Goal: Information Seeking & Learning: Learn about a topic

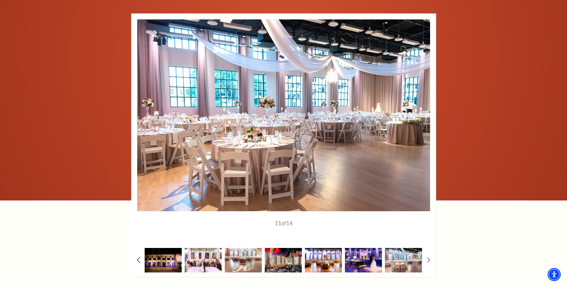
click at [139, 257] on icon at bounding box center [139, 260] width 4 height 6
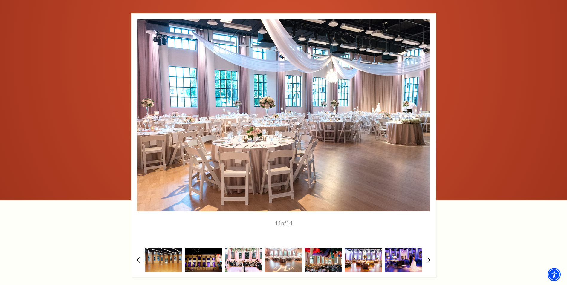
click at [139, 257] on icon at bounding box center [139, 260] width 4 height 6
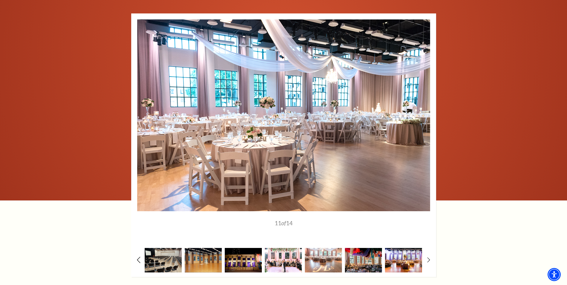
click at [138, 257] on use at bounding box center [138, 260] width 3 height 6
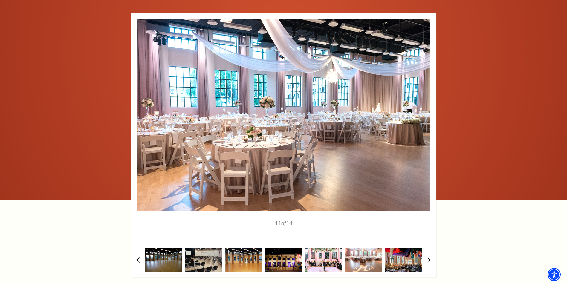
click at [138, 257] on use at bounding box center [138, 260] width 3 height 6
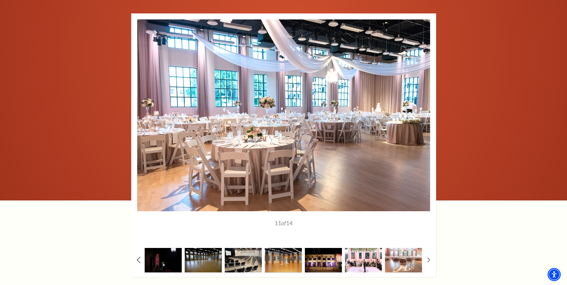
click at [138, 257] on use at bounding box center [138, 260] width 3 height 6
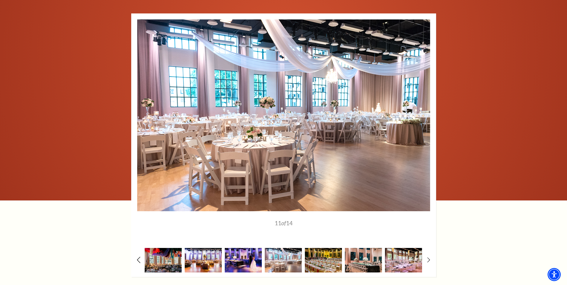
click at [138, 257] on use at bounding box center [138, 260] width 3 height 6
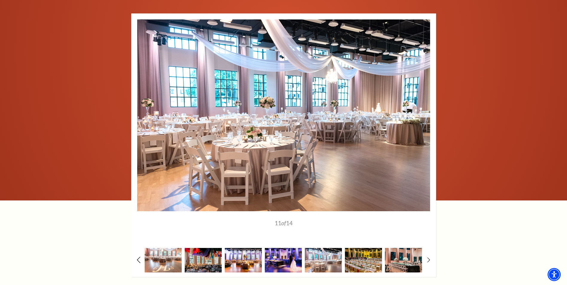
click at [138, 257] on use at bounding box center [138, 260] width 3 height 6
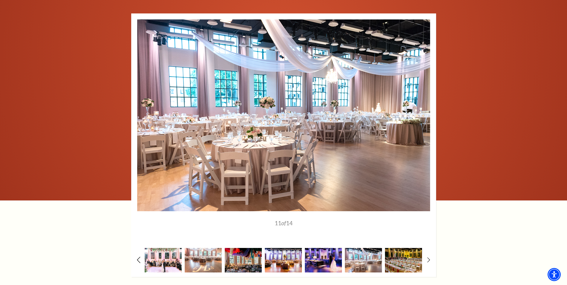
click at [138, 257] on use at bounding box center [138, 260] width 3 height 6
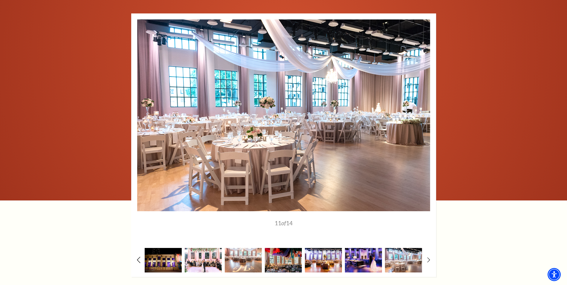
click at [138, 257] on use at bounding box center [138, 260] width 3 height 6
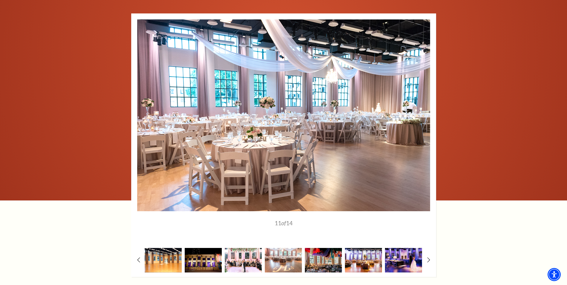
click at [154, 251] on img at bounding box center [163, 260] width 37 height 24
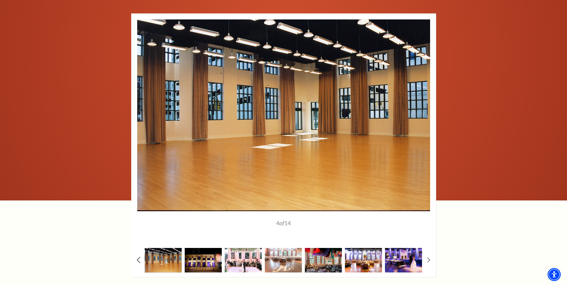
click at [140, 257] on icon at bounding box center [139, 260] width 4 height 6
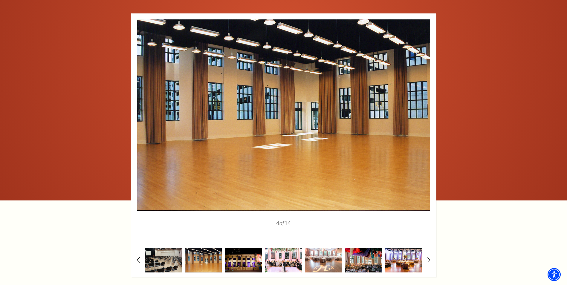
click at [140, 257] on icon at bounding box center [139, 260] width 4 height 6
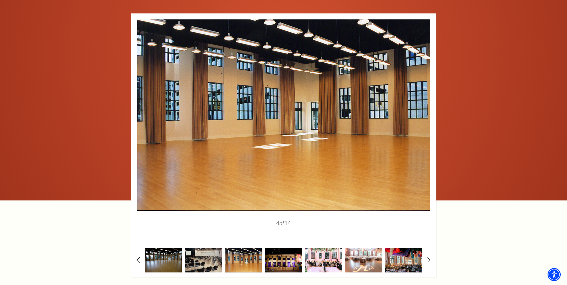
click at [140, 257] on icon at bounding box center [139, 260] width 4 height 6
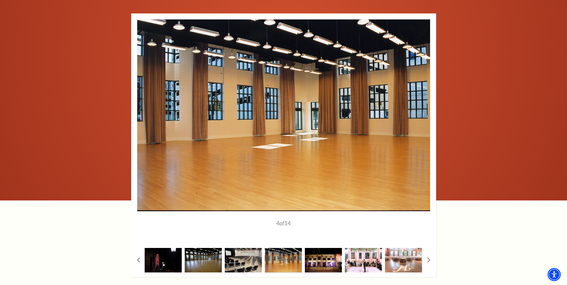
click at [154, 253] on img at bounding box center [163, 260] width 37 height 24
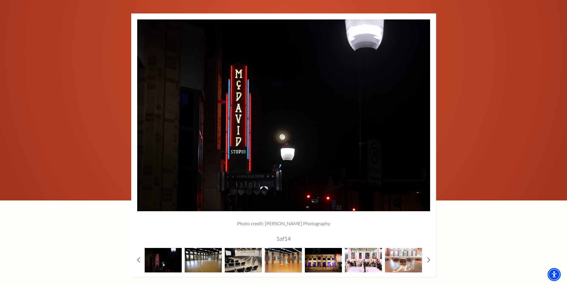
click at [209, 253] on img at bounding box center [203, 260] width 37 height 24
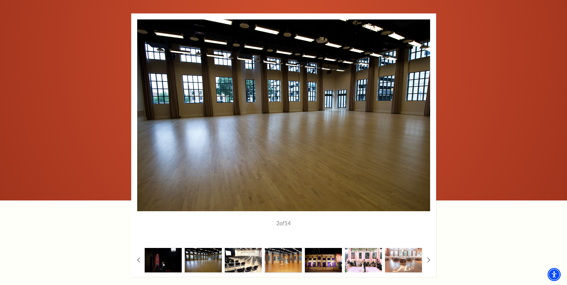
click at [249, 254] on img at bounding box center [243, 260] width 37 height 24
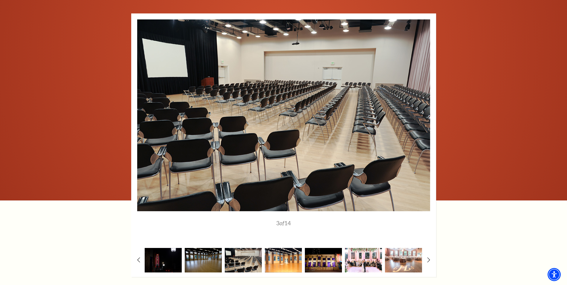
click at [287, 253] on img at bounding box center [283, 260] width 37 height 24
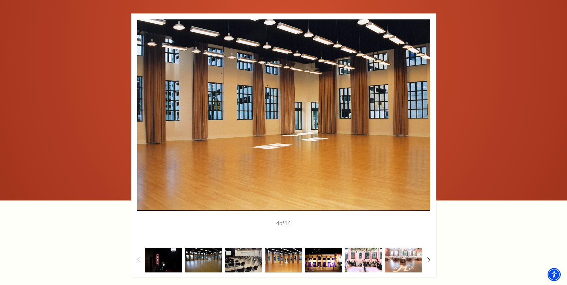
click at [329, 253] on img at bounding box center [323, 260] width 37 height 24
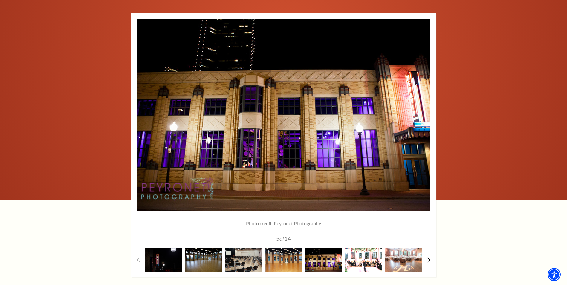
click at [372, 255] on img at bounding box center [363, 260] width 37 height 24
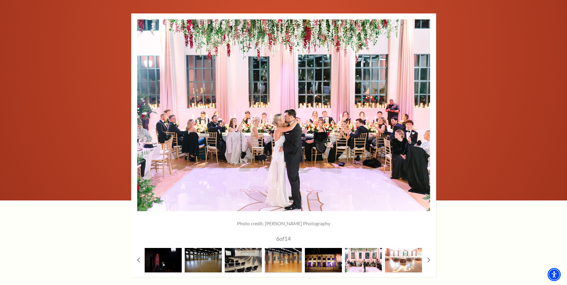
click at [398, 252] on img at bounding box center [403, 260] width 37 height 24
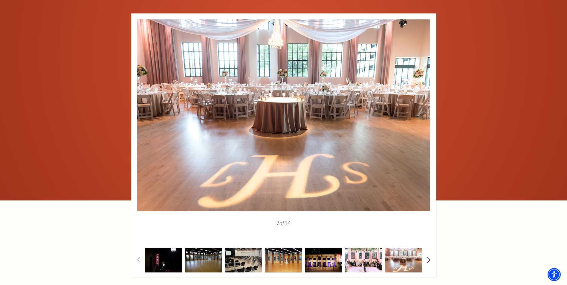
click at [428, 257] on icon at bounding box center [428, 260] width 4 height 6
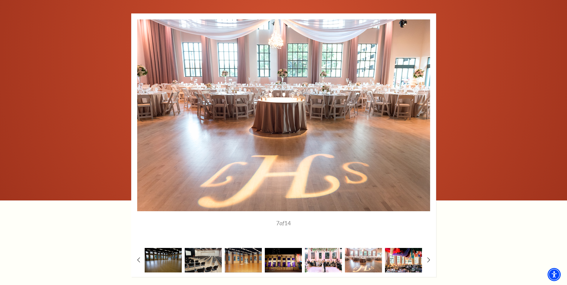
click at [408, 253] on img at bounding box center [403, 260] width 37 height 24
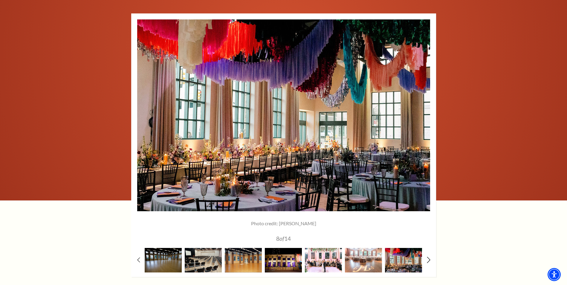
click at [427, 257] on icon at bounding box center [428, 260] width 4 height 6
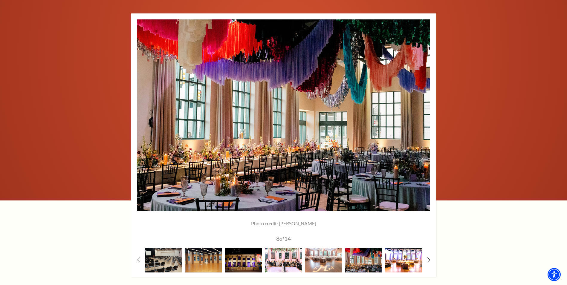
click at [405, 252] on img at bounding box center [403, 260] width 37 height 24
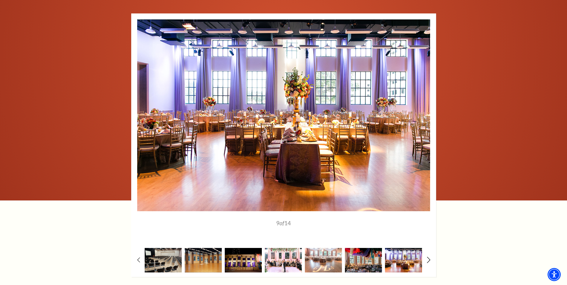
click at [428, 257] on icon at bounding box center [428, 260] width 4 height 6
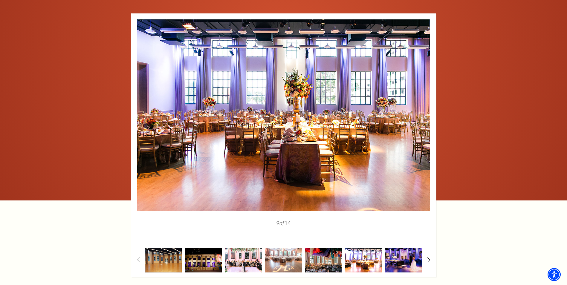
click at [370, 252] on img at bounding box center [363, 260] width 37 height 24
click at [398, 251] on img at bounding box center [403, 260] width 37 height 24
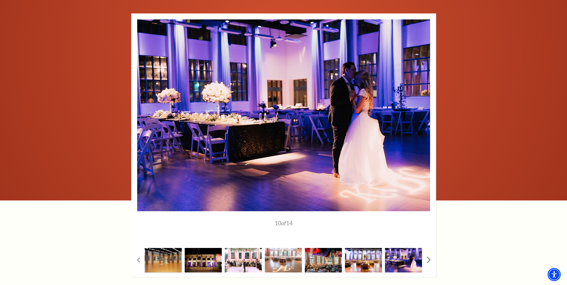
click at [428, 257] on icon at bounding box center [428, 260] width 4 height 6
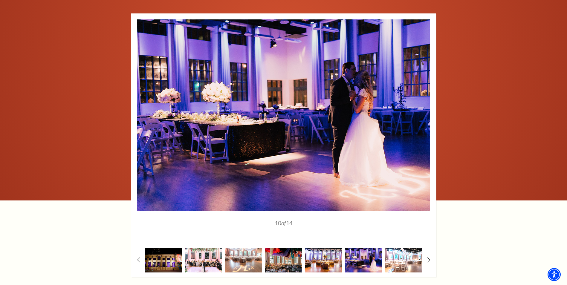
click at [396, 252] on img at bounding box center [403, 260] width 37 height 24
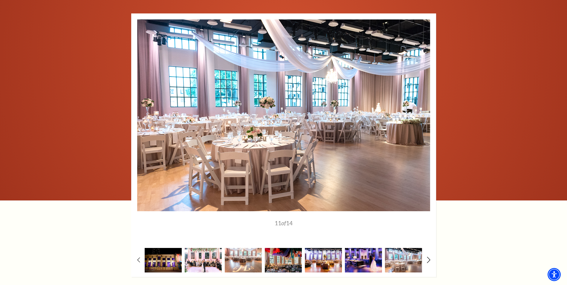
click at [427, 257] on icon at bounding box center [428, 260] width 4 height 6
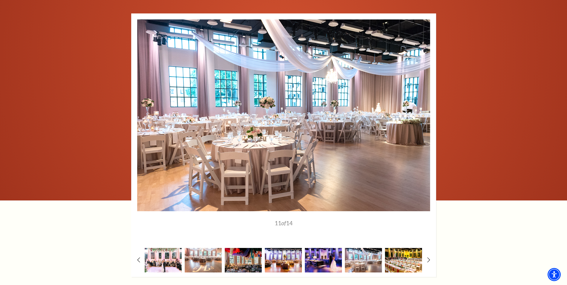
click at [392, 252] on img at bounding box center [403, 260] width 37 height 24
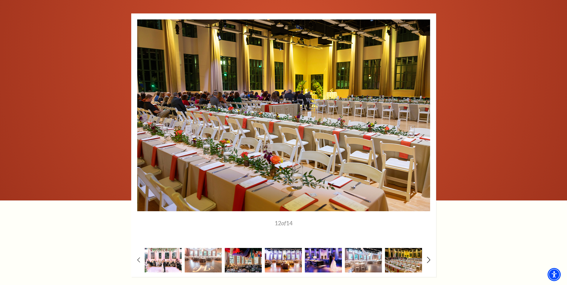
click at [427, 257] on icon at bounding box center [428, 260] width 4 height 6
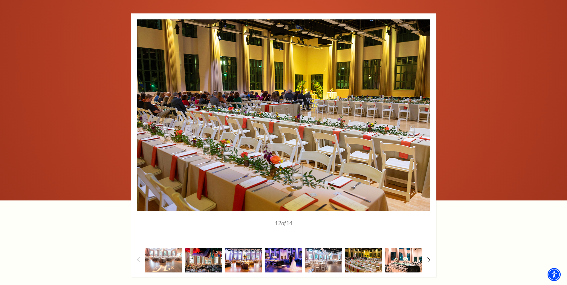
click at [404, 249] on img at bounding box center [403, 260] width 37 height 24
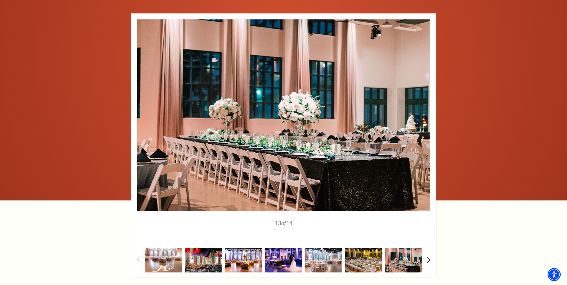
click at [428, 257] on icon at bounding box center [428, 260] width 4 height 6
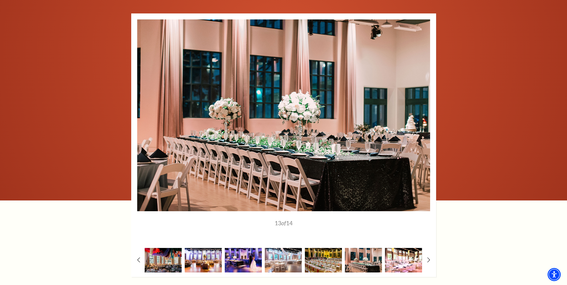
click at [410, 250] on img at bounding box center [403, 260] width 37 height 24
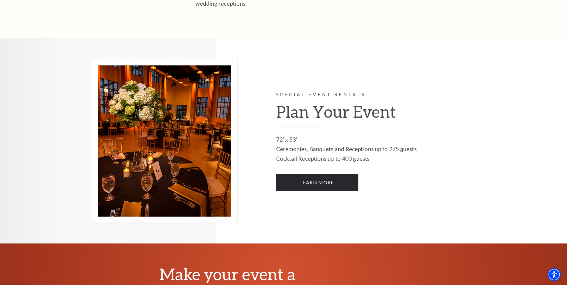
scroll to position [299, 0]
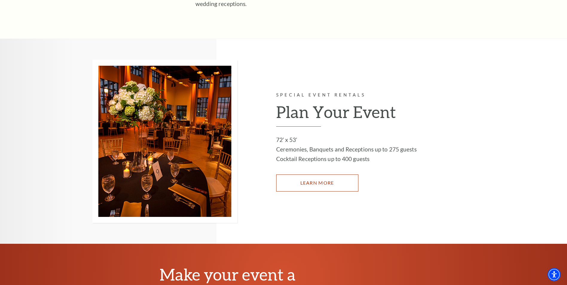
click at [332, 176] on link "LEARN MORE" at bounding box center [317, 182] width 82 height 17
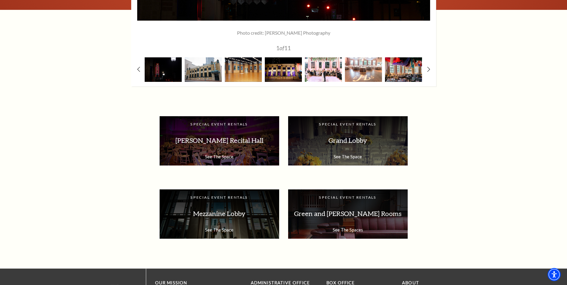
scroll to position [986, 0]
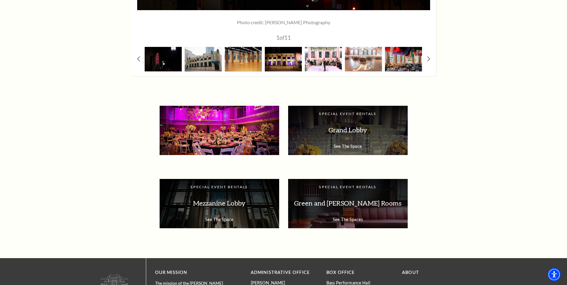
click at [217, 131] on p "Van Cliburn Recital Hall" at bounding box center [220, 130] width 108 height 19
click at [218, 134] on p "Van Cliburn Recital Hall" at bounding box center [220, 130] width 108 height 19
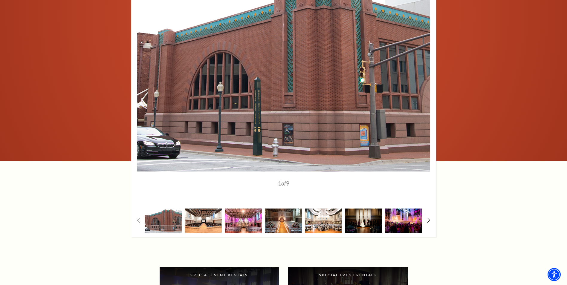
scroll to position [807, 0]
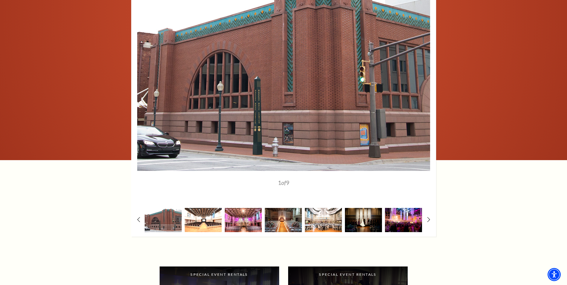
click at [200, 221] on img at bounding box center [203, 220] width 37 height 24
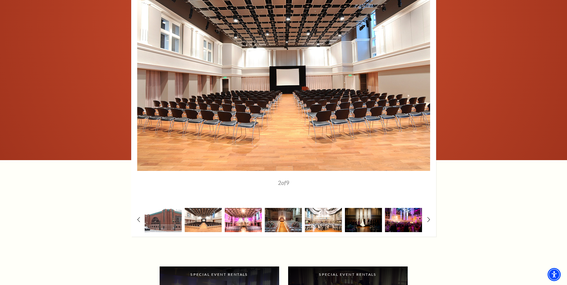
click at [249, 227] on img at bounding box center [243, 220] width 37 height 24
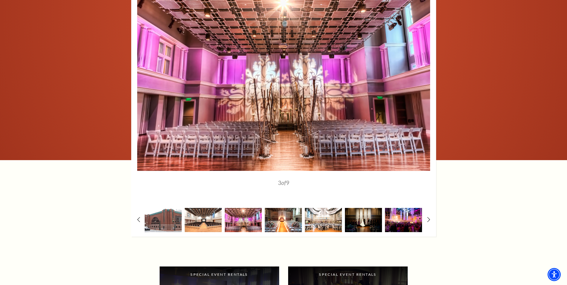
click at [287, 227] on img at bounding box center [283, 220] width 37 height 24
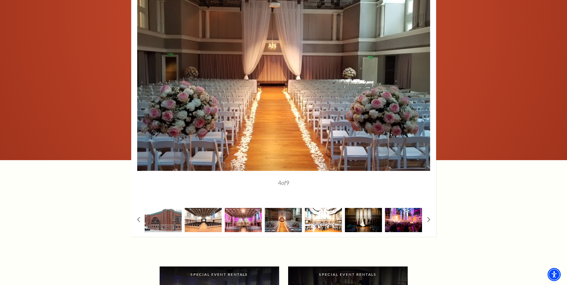
click at [330, 221] on img at bounding box center [323, 220] width 37 height 24
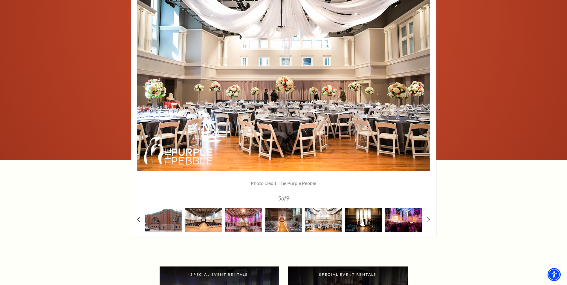
click at [362, 222] on img at bounding box center [363, 220] width 37 height 24
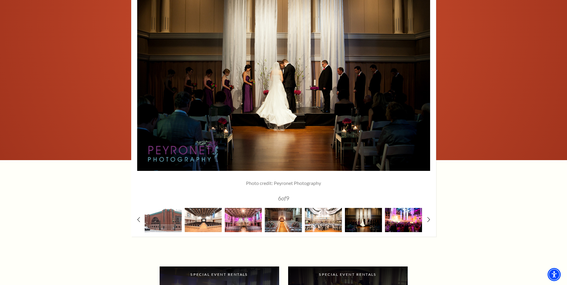
click at [403, 223] on img at bounding box center [403, 220] width 37 height 24
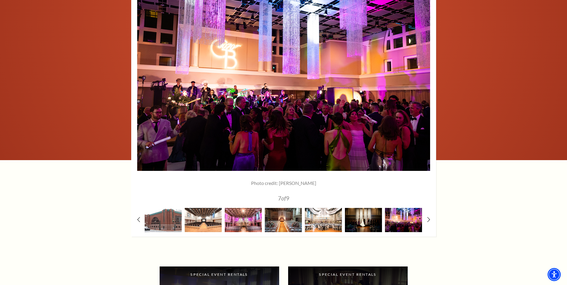
click at [426, 220] on div "1 of 9 2" at bounding box center [283, 105] width 305 height 264
click at [428, 219] on icon at bounding box center [428, 219] width 4 height 6
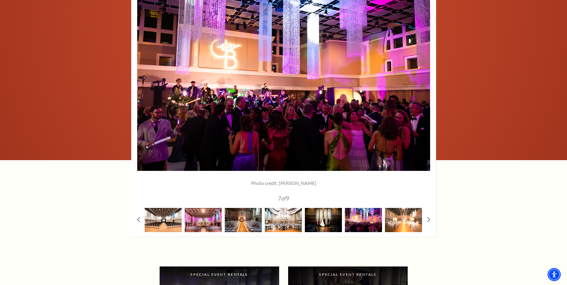
click at [398, 220] on img at bounding box center [403, 220] width 37 height 24
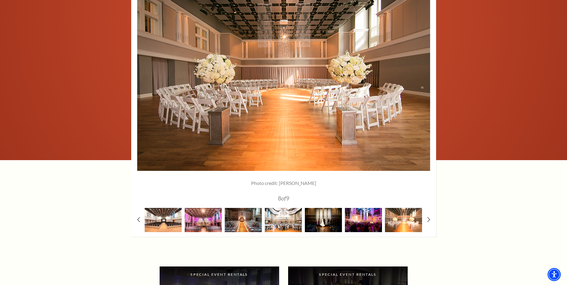
click at [398, 220] on img at bounding box center [403, 220] width 37 height 24
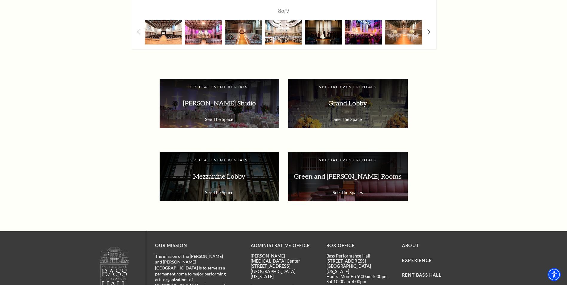
scroll to position [1016, 0]
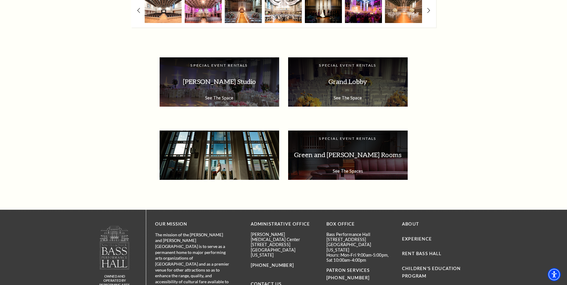
click at [248, 147] on p "Mezzanine Lobby" at bounding box center [220, 154] width 108 height 19
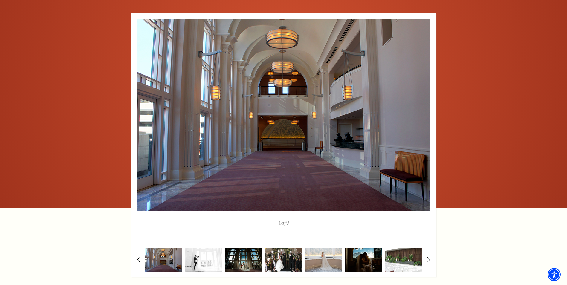
scroll to position [657, 0]
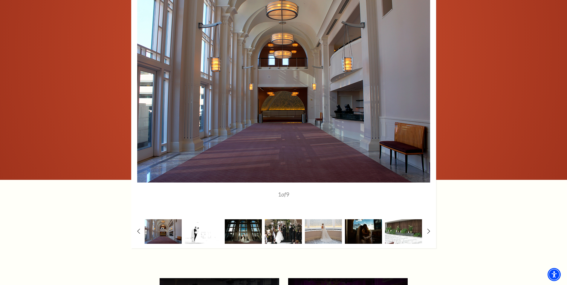
click at [214, 233] on img at bounding box center [203, 231] width 37 height 24
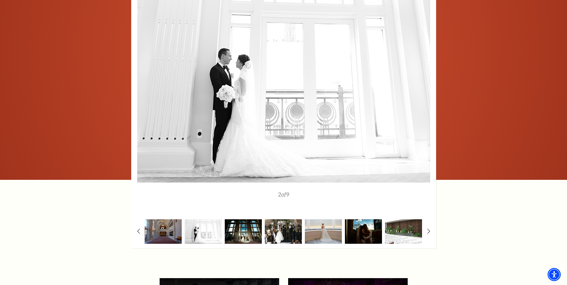
click at [250, 234] on img at bounding box center [243, 231] width 37 height 24
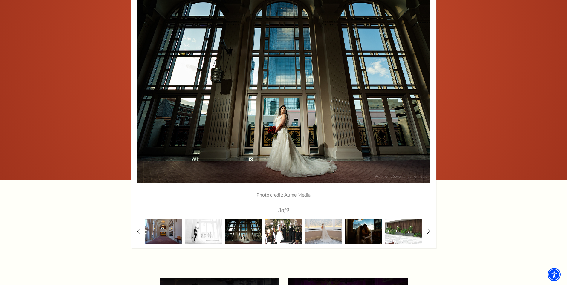
click at [286, 232] on img at bounding box center [283, 231] width 37 height 24
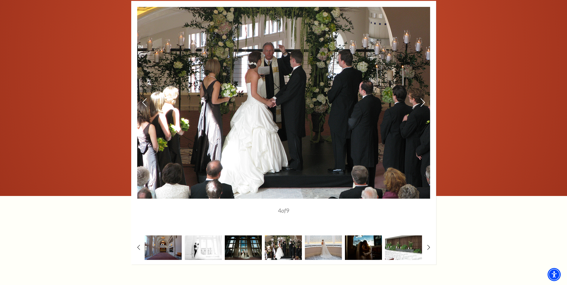
scroll to position [627, 0]
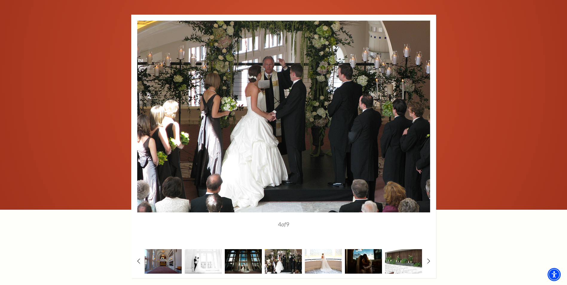
click at [326, 258] on img at bounding box center [323, 261] width 37 height 24
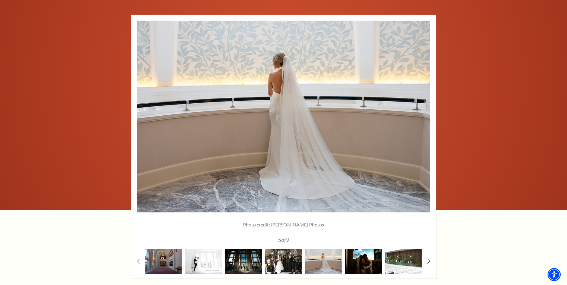
click at [364, 260] on img at bounding box center [363, 261] width 37 height 24
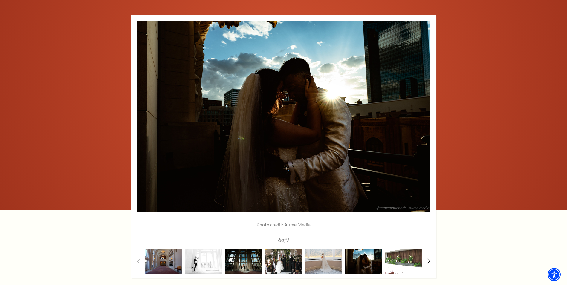
click at [411, 259] on img at bounding box center [403, 261] width 37 height 24
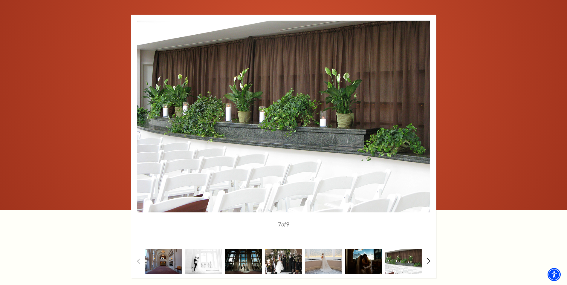
click at [428, 260] on icon at bounding box center [428, 261] width 4 height 6
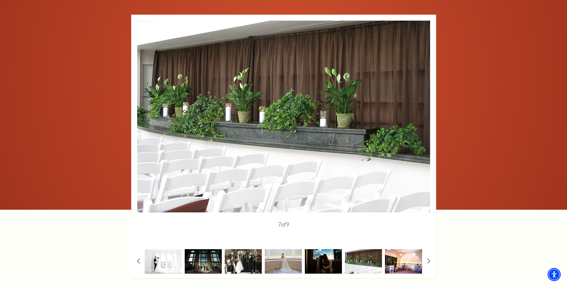
click at [404, 261] on img at bounding box center [403, 261] width 37 height 24
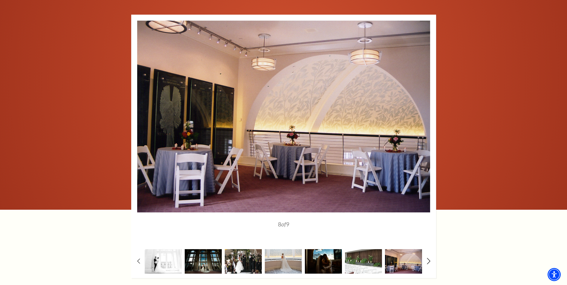
click at [429, 263] on icon at bounding box center [428, 261] width 4 height 6
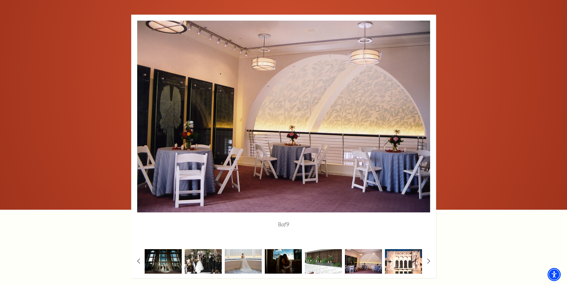
click at [399, 261] on img at bounding box center [403, 261] width 37 height 24
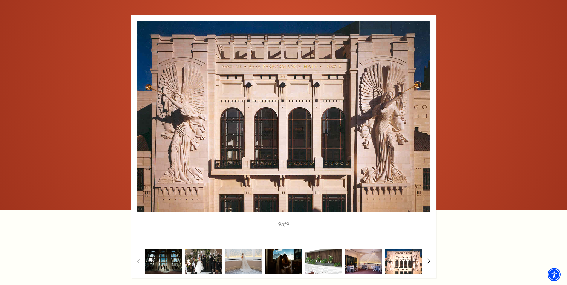
click at [403, 261] on img at bounding box center [403, 261] width 37 height 24
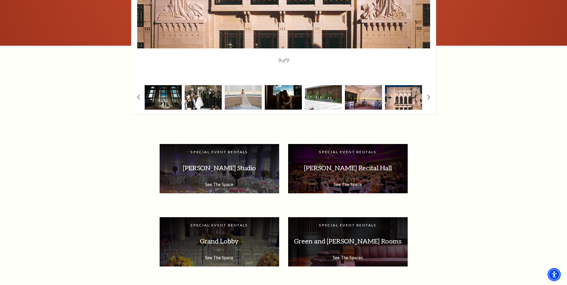
scroll to position [837, 0]
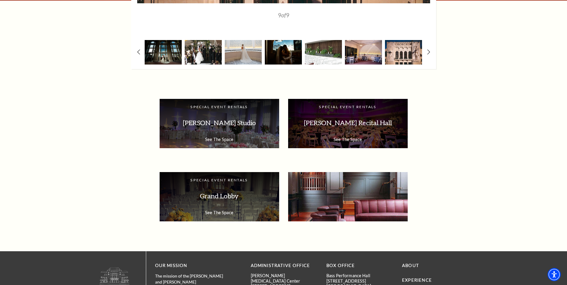
click at [348, 204] on p "Green and [PERSON_NAME] Rooms" at bounding box center [348, 196] width 108 height 19
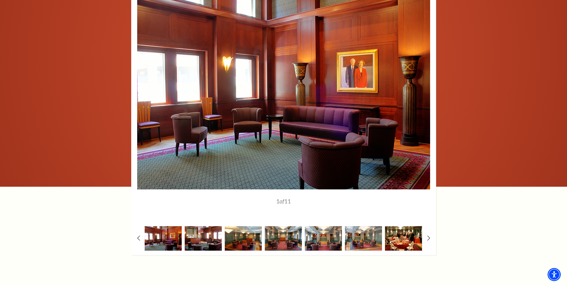
scroll to position [627, 0]
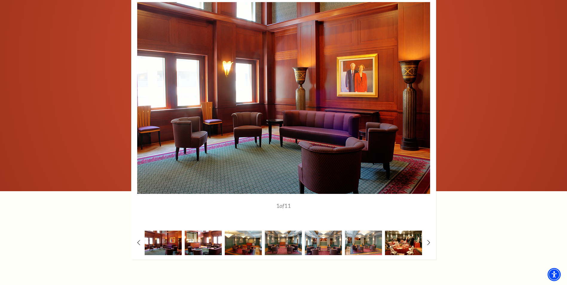
click at [197, 234] on img at bounding box center [203, 243] width 37 height 24
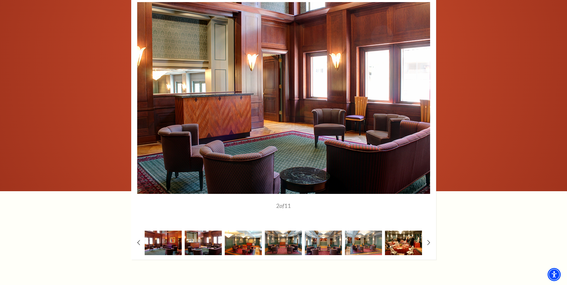
click at [249, 238] on img at bounding box center [243, 243] width 37 height 24
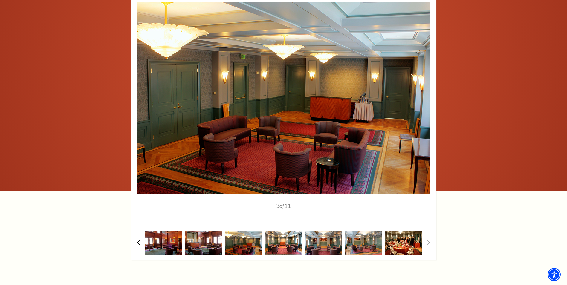
click at [291, 238] on img at bounding box center [283, 243] width 37 height 24
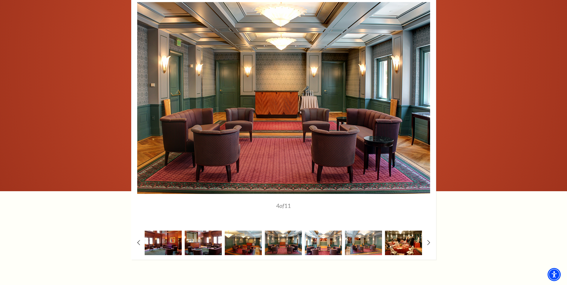
click at [323, 237] on img at bounding box center [323, 243] width 37 height 24
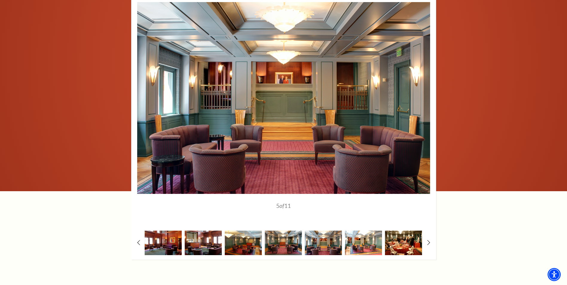
click at [359, 235] on img at bounding box center [363, 243] width 37 height 24
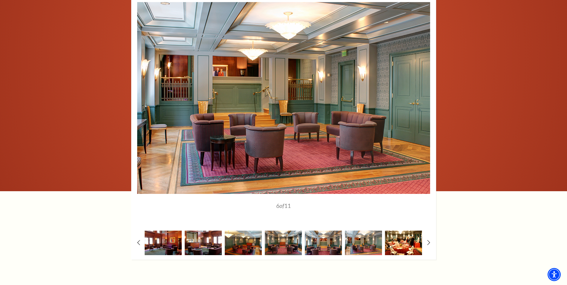
click at [396, 231] on img at bounding box center [403, 243] width 37 height 24
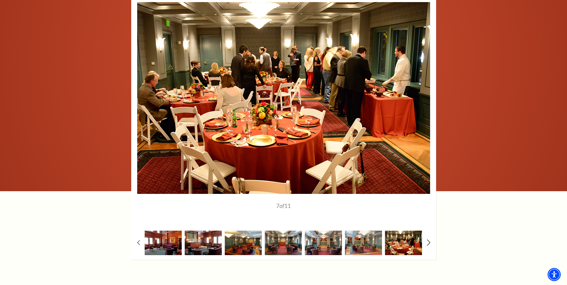
click at [430, 239] on use at bounding box center [428, 242] width 3 height 6
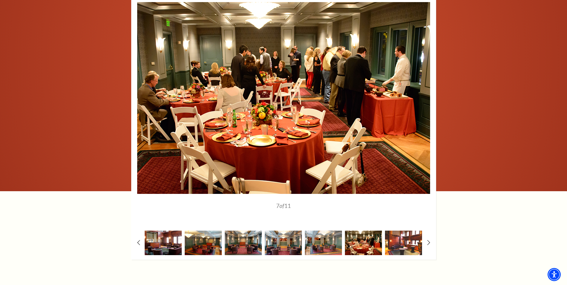
click at [410, 234] on img at bounding box center [403, 243] width 37 height 24
